Goal: Task Accomplishment & Management: Use online tool/utility

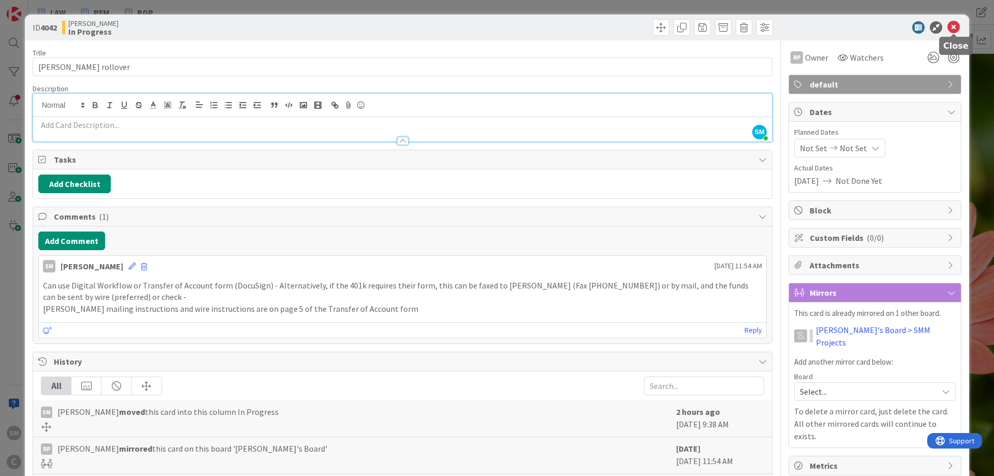
click at [958, 30] on icon at bounding box center [954, 27] width 12 height 12
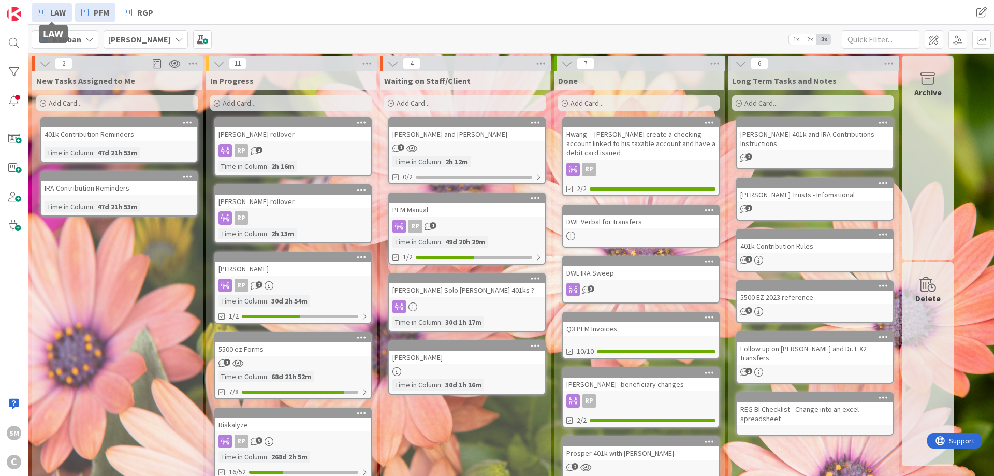
click at [49, 15] on link "LAW" at bounding box center [52, 12] width 40 height 19
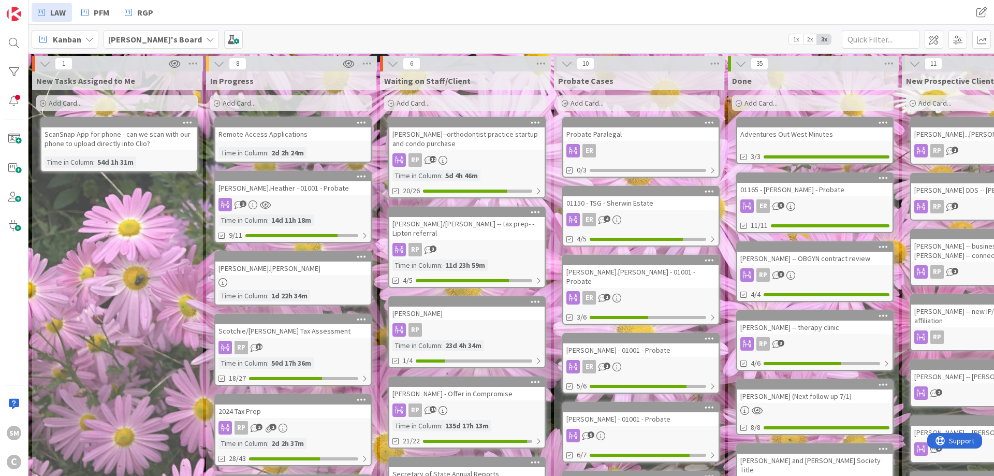
click at [117, 284] on div "New Tasks Assigned to Me Add Card... ScanSnap App for phone - can we scan with …" at bounding box center [117, 461] width 170 height 781
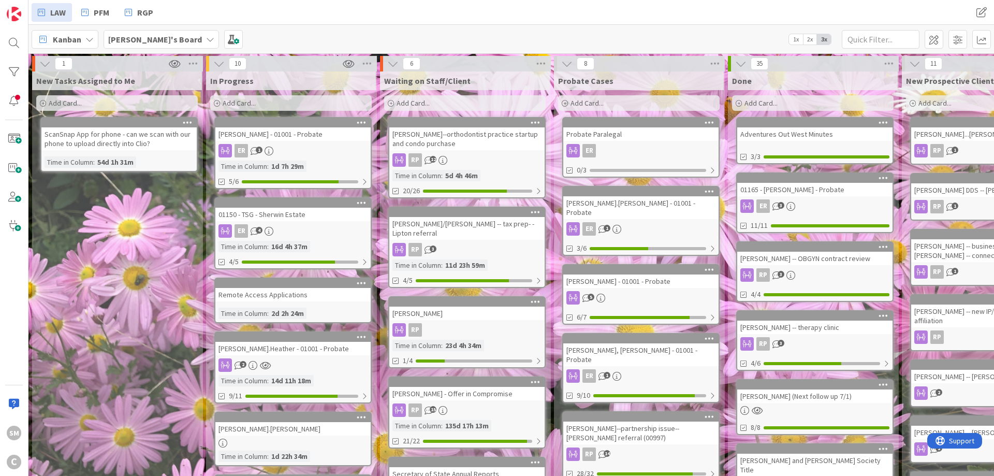
click at [314, 140] on div "[PERSON_NAME] - 01001 - Probate" at bounding box center [292, 133] width 155 height 13
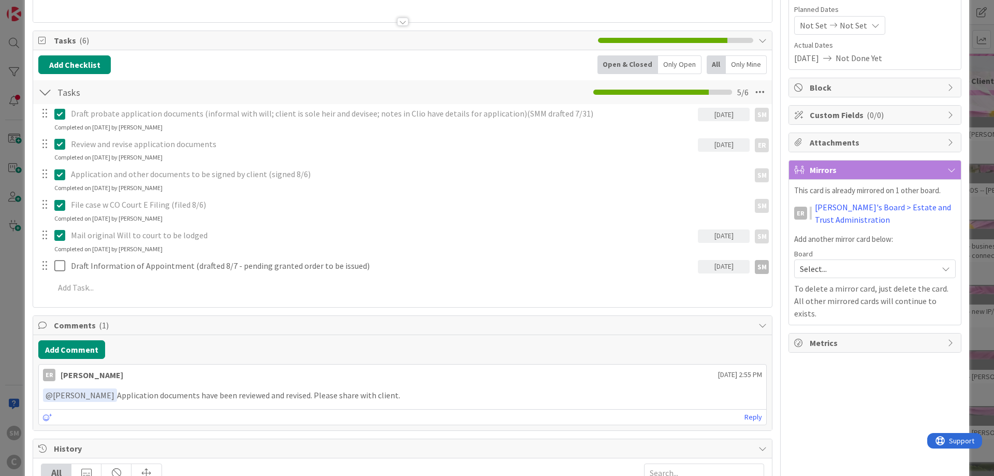
scroll to position [124, 0]
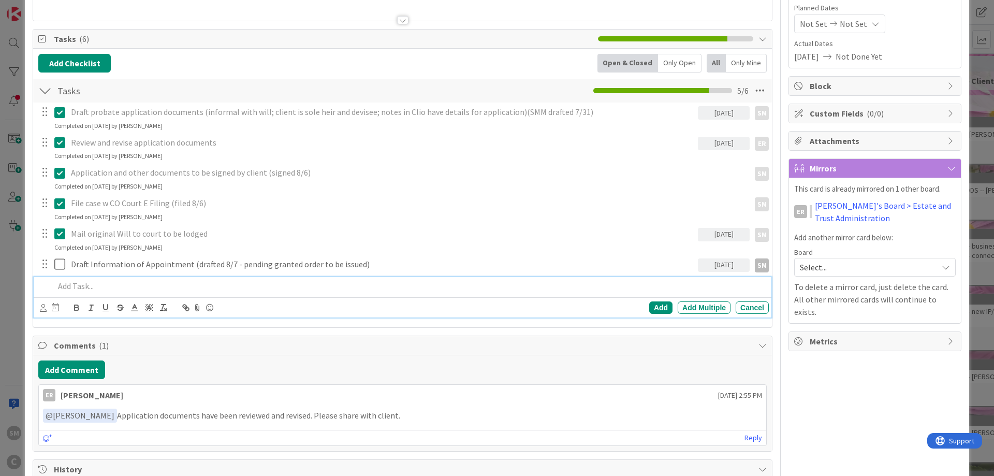
click at [119, 285] on p at bounding box center [409, 286] width 711 height 12
